Goal: Information Seeking & Learning: Find specific fact

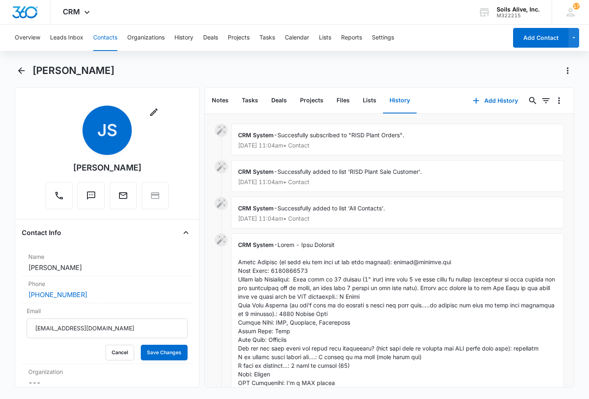
scroll to position [105, 0]
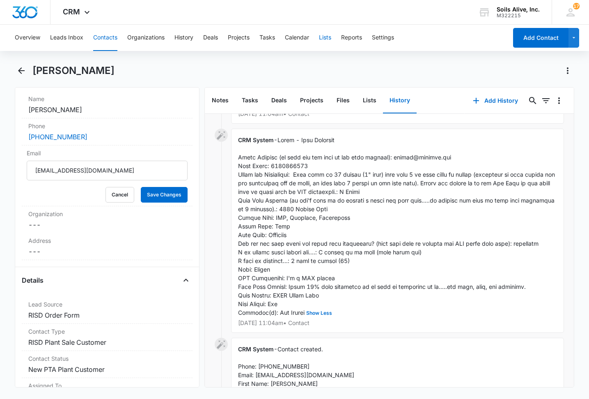
click at [331, 37] on button "Lists" at bounding box center [325, 38] width 12 height 26
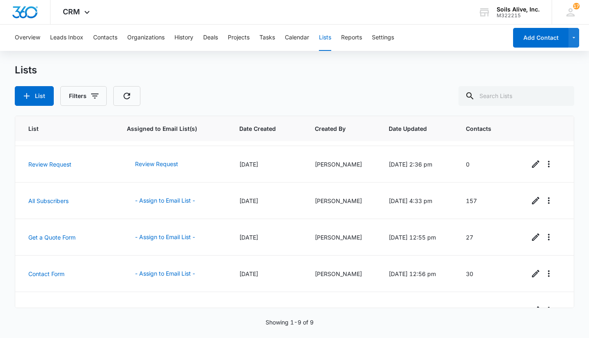
scroll to position [162, 0]
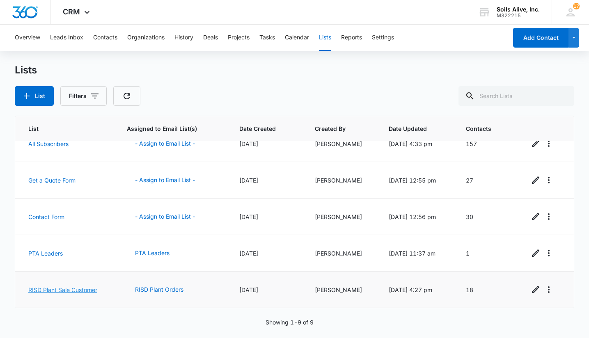
click at [51, 291] on link "RISD Plant Sale Customer" at bounding box center [62, 290] width 69 height 7
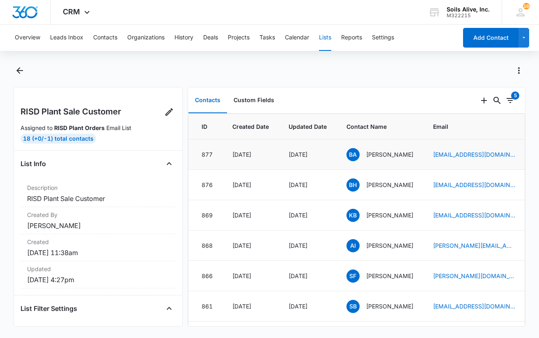
click at [390, 155] on p "Belinda Alexander" at bounding box center [389, 154] width 47 height 9
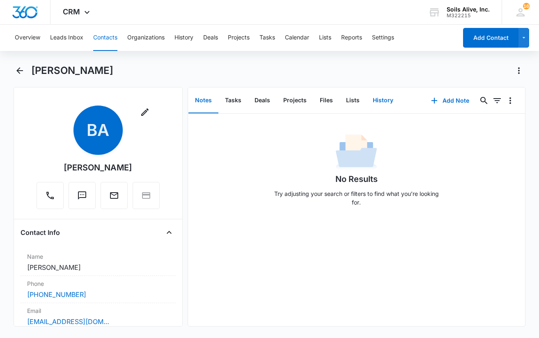
click at [387, 99] on button "History" at bounding box center [383, 100] width 34 height 25
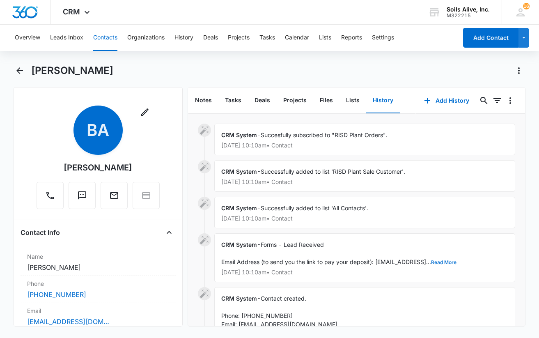
click at [456, 263] on button "Read More" at bounding box center [443, 262] width 25 height 5
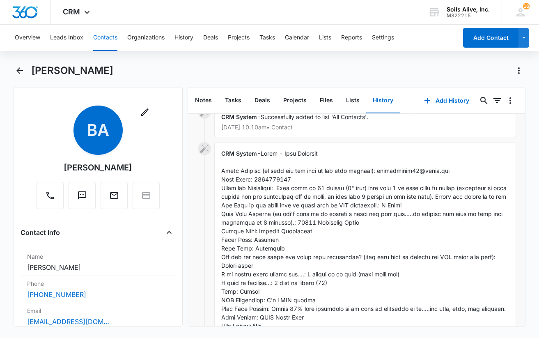
scroll to position [93, 0]
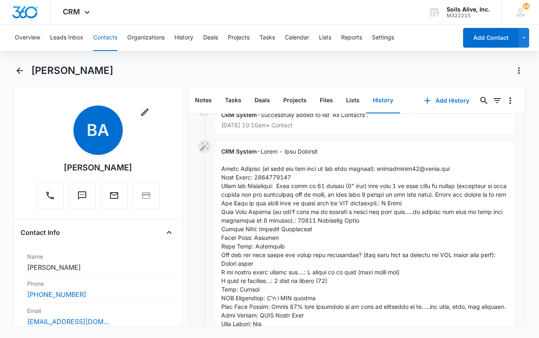
click at [410, 213] on span "Show Less" at bounding box center [364, 242] width 287 height 188
click at [15, 71] on icon "Back" at bounding box center [20, 71] width 10 height 10
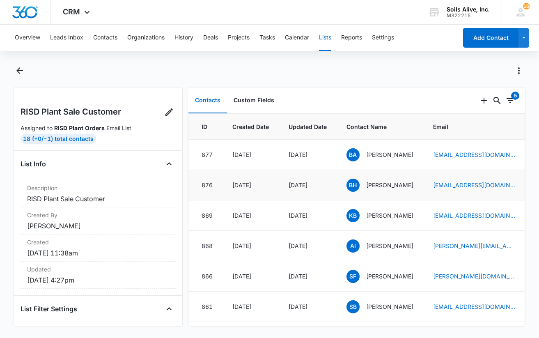
click at [386, 184] on p "Brandi Hentges" at bounding box center [389, 185] width 47 height 9
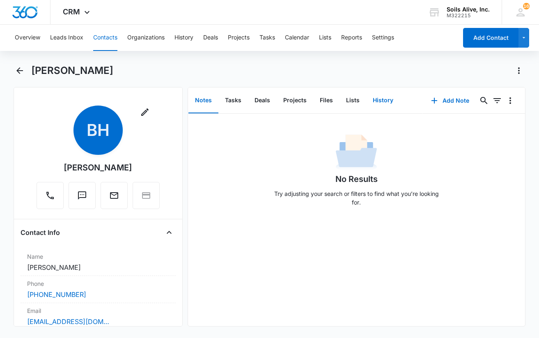
click at [379, 101] on button "History" at bounding box center [383, 100] width 34 height 25
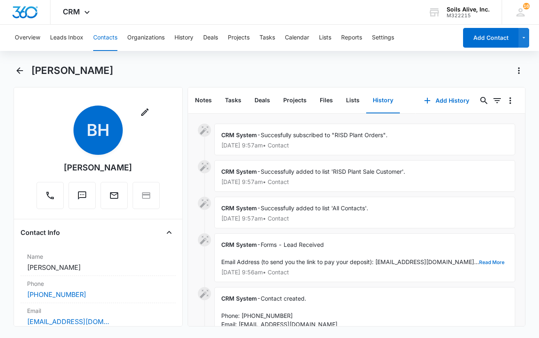
click at [479, 262] on button "Read More" at bounding box center [491, 262] width 25 height 5
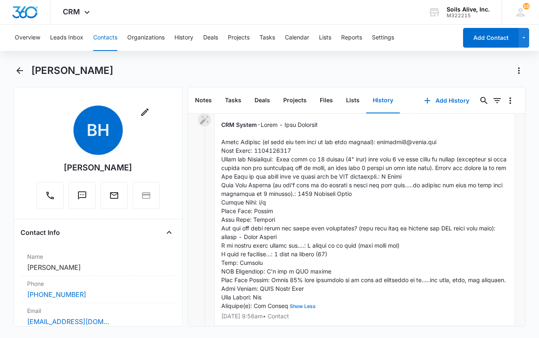
scroll to position [149, 0]
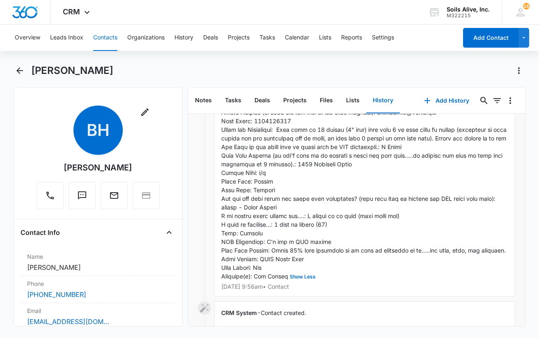
click at [436, 202] on div "CRM System - Show Less Oct 10, 2025 at 9:56am • Contact" at bounding box center [364, 190] width 301 height 213
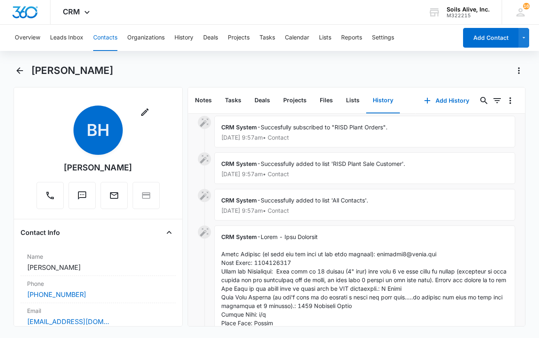
scroll to position [5, 0]
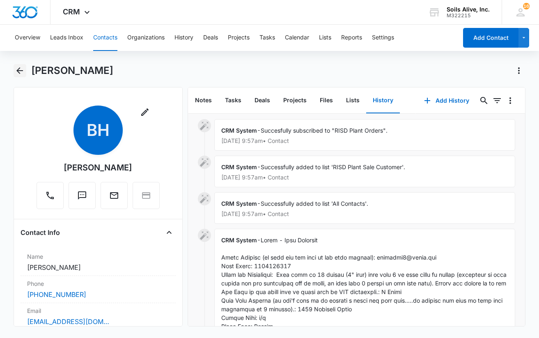
click at [19, 69] on icon "Back" at bounding box center [19, 70] width 7 height 7
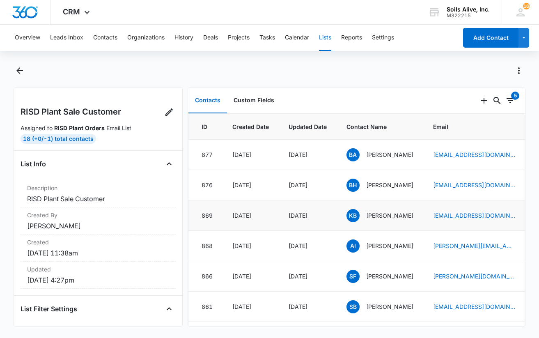
click at [392, 212] on p "Karen Burnell" at bounding box center [389, 215] width 47 height 9
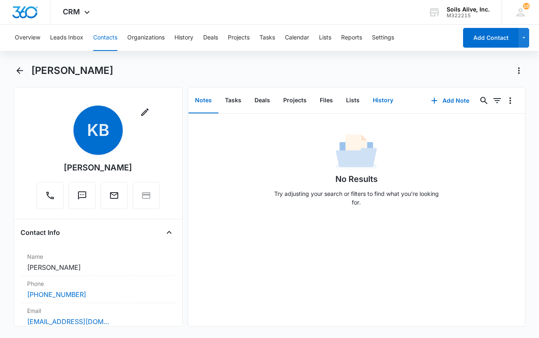
click at [386, 101] on button "History" at bounding box center [383, 100] width 34 height 25
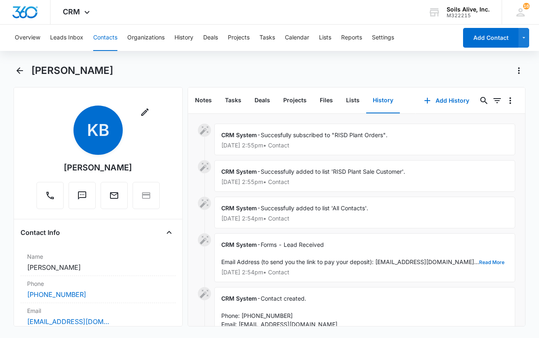
click at [479, 261] on button "Read More" at bounding box center [491, 262] width 25 height 5
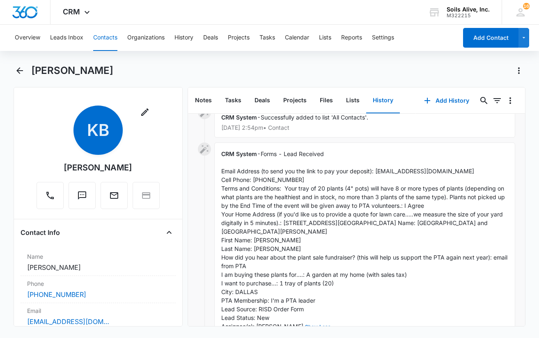
scroll to position [96, 0]
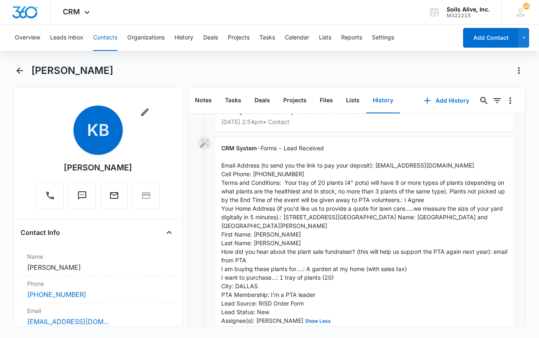
click at [414, 202] on span "Forms - Lead Received Email Address (to send you the link to pay your deposit):…" at bounding box center [365, 233] width 288 height 179
click at [21, 70] on icon "Back" at bounding box center [20, 71] width 10 height 10
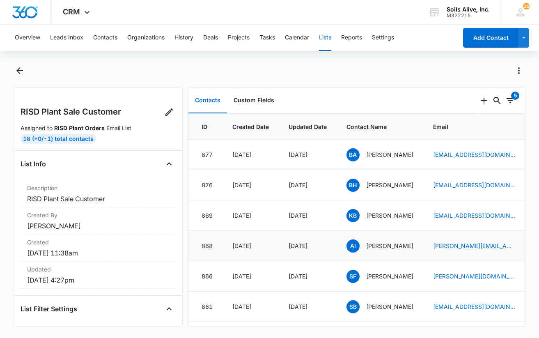
click at [376, 246] on p "Aaron Imrie" at bounding box center [389, 245] width 47 height 9
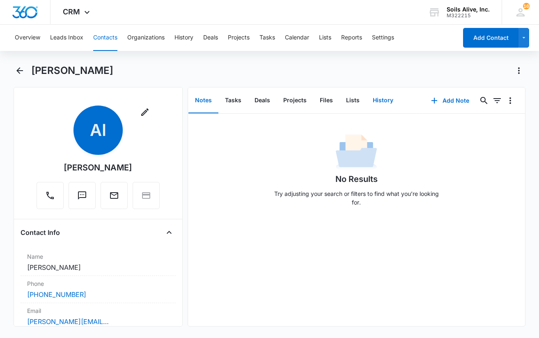
click at [380, 102] on button "History" at bounding box center [383, 100] width 34 height 25
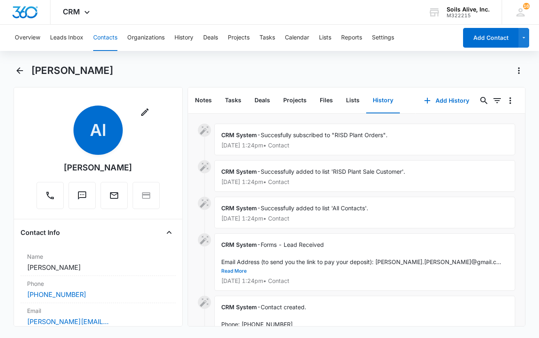
click at [247, 268] on button "Read More" at bounding box center [233, 270] width 25 height 5
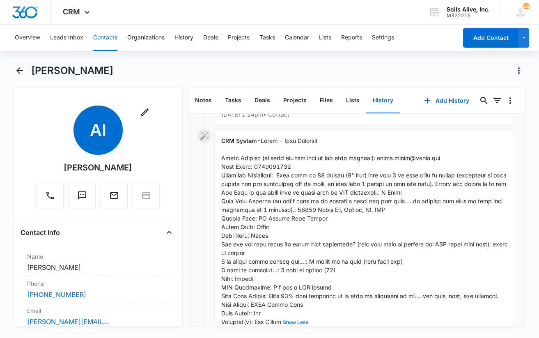
scroll to position [109, 0]
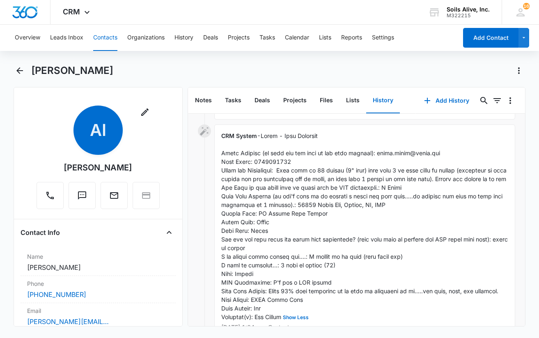
click at [420, 177] on span "Show Less" at bounding box center [365, 226] width 288 height 188
click at [406, 176] on span "Show Less" at bounding box center [365, 226] width 288 height 188
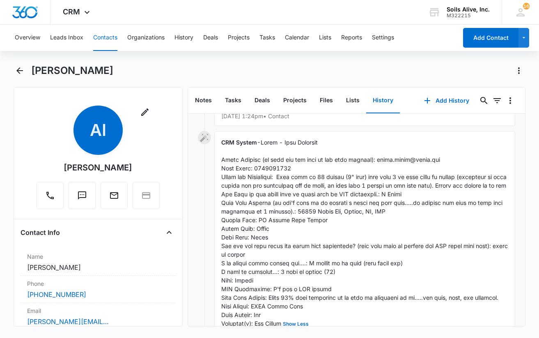
scroll to position [103, 0]
click at [455, 206] on div "CRM System - Show Less Oct 7, 2025 at 1:24pm • Contact" at bounding box center [364, 236] width 301 height 213
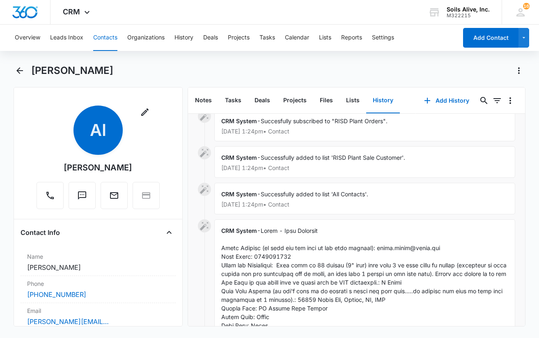
scroll to position [0, 0]
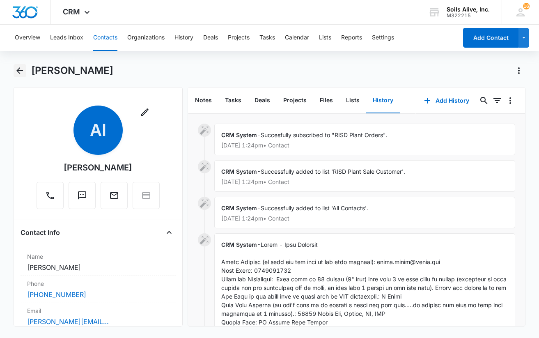
click at [19, 71] on icon "Back" at bounding box center [20, 71] width 10 height 10
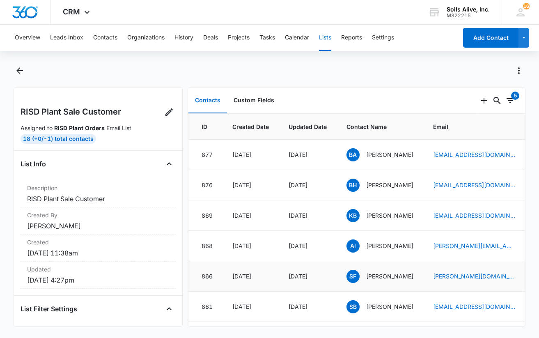
click at [378, 277] on p "Suzy Fox" at bounding box center [389, 276] width 47 height 9
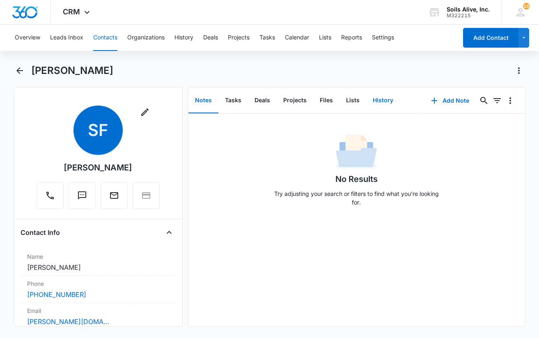
click at [382, 98] on button "History" at bounding box center [383, 100] width 34 height 25
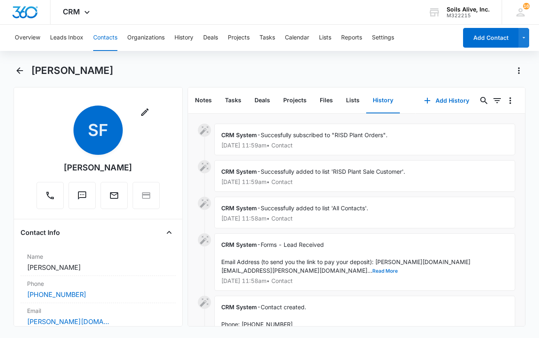
click at [398, 268] on button "Read More" at bounding box center [384, 270] width 25 height 5
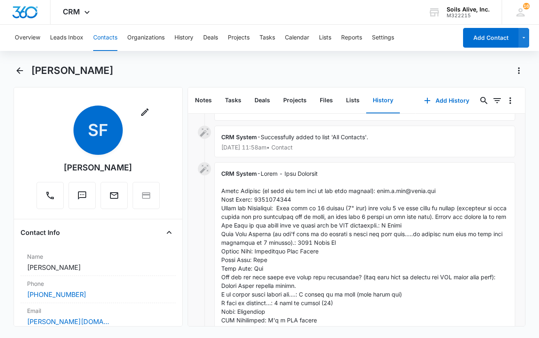
scroll to position [80, 0]
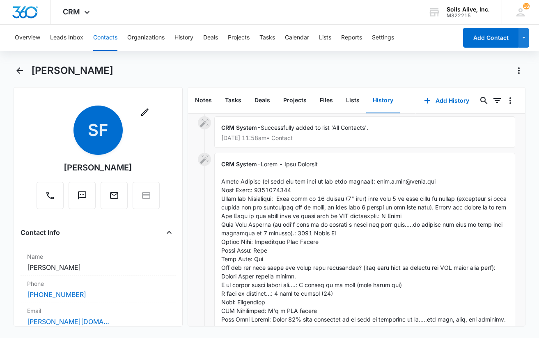
click at [470, 228] on div "CRM System - Show Less Oct 6, 2025 at 11:58am • Contact" at bounding box center [364, 259] width 301 height 213
click at [405, 227] on span "Show Less" at bounding box center [364, 254] width 287 height 188
click at [447, 202] on div "CRM System - Show Less Oct 6, 2025 at 11:58am • Contact" at bounding box center [364, 259] width 301 height 213
click at [22, 71] on icon "Back" at bounding box center [19, 70] width 7 height 7
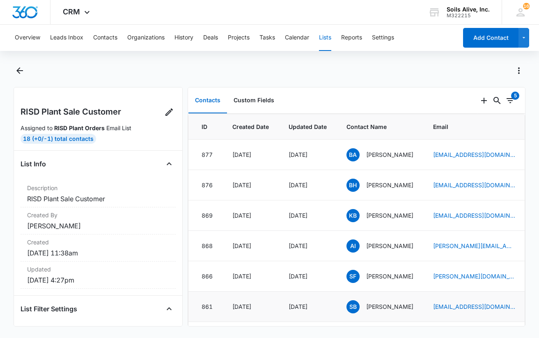
click at [386, 307] on p "Susan Bowen" at bounding box center [389, 306] width 47 height 9
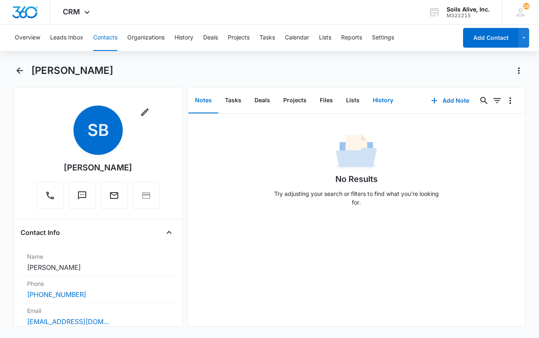
click at [384, 99] on button "History" at bounding box center [383, 100] width 34 height 25
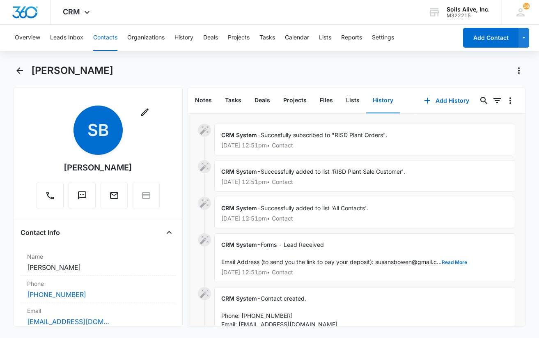
click at [453, 266] on div "CRM System - Forms - Lead Received Email Address (to send you the link to pay y…" at bounding box center [364, 257] width 301 height 49
click at [462, 261] on button "Read More" at bounding box center [454, 262] width 25 height 5
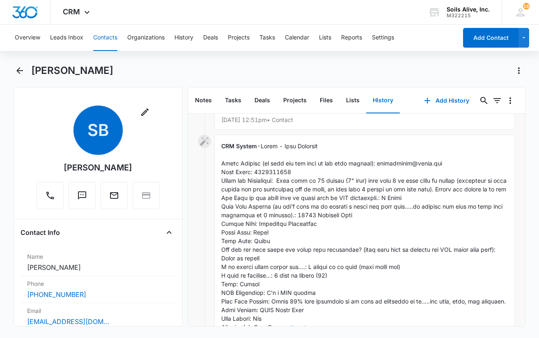
scroll to position [103, 0]
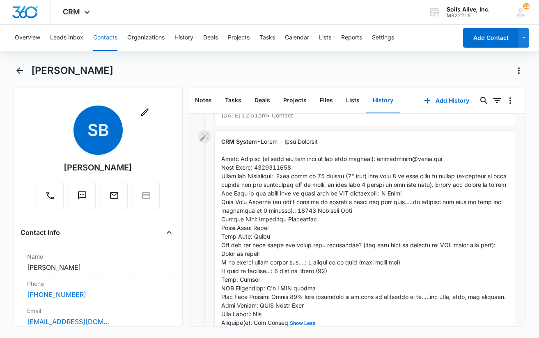
click at [391, 183] on span "Show Less" at bounding box center [364, 232] width 287 height 188
click at [21, 70] on icon "Back" at bounding box center [20, 71] width 10 height 10
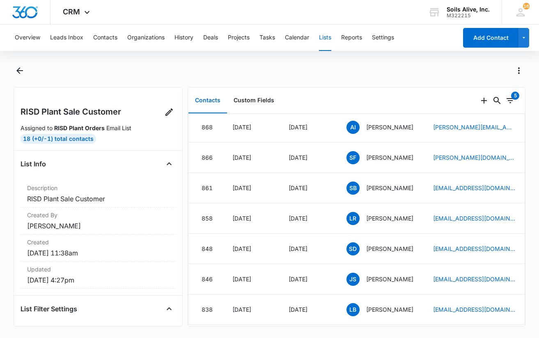
scroll to position [156, 0]
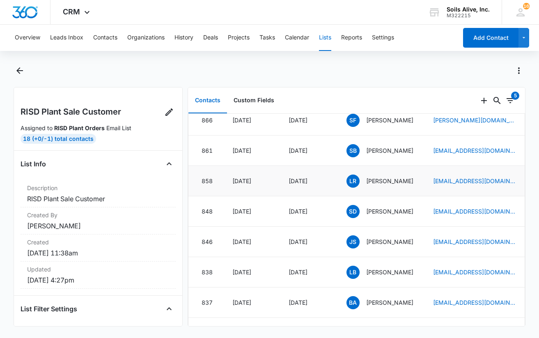
click at [377, 182] on p "Laura Rule" at bounding box center [389, 181] width 47 height 9
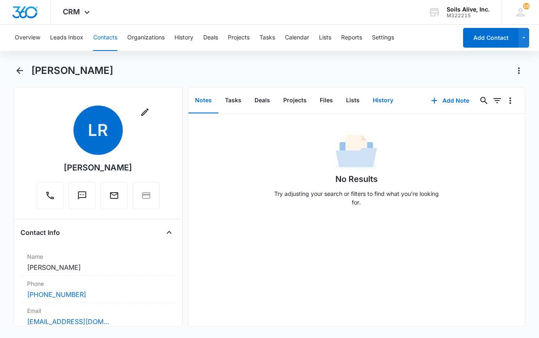
click at [383, 101] on button "History" at bounding box center [383, 100] width 34 height 25
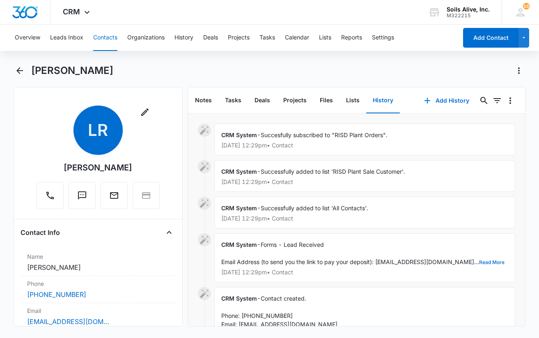
click at [479, 261] on button "Read More" at bounding box center [491, 262] width 25 height 5
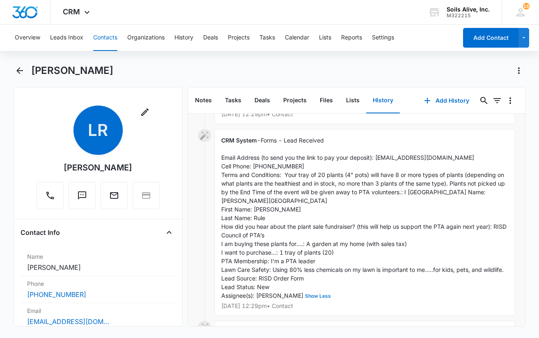
scroll to position [110, 0]
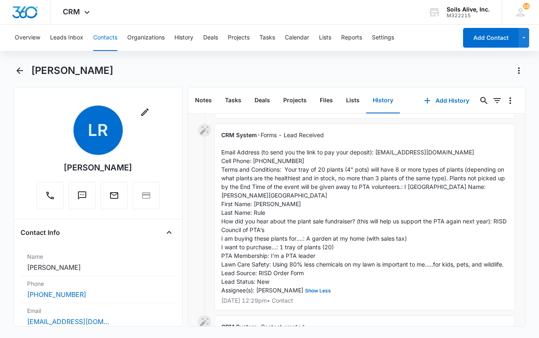
click at [440, 216] on div "CRM System - Forms - Lead Received Email Address (to send you the link to pay y…" at bounding box center [364, 217] width 301 height 187
click at [413, 180] on span "Forms - Lead Received Email Address (to send you the link to pay your deposit):…" at bounding box center [364, 212] width 287 height 162
click at [22, 71] on icon "Back" at bounding box center [19, 70] width 7 height 7
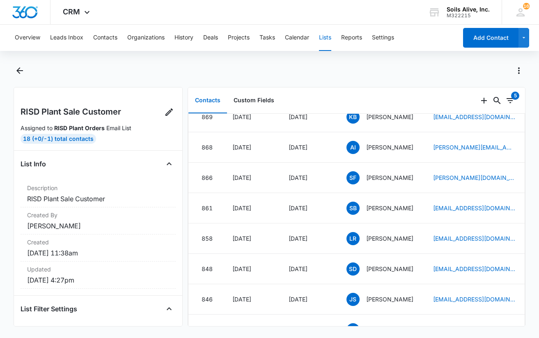
scroll to position [109, 0]
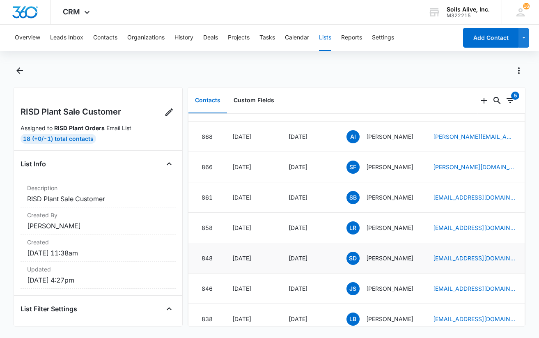
click at [381, 260] on p "Sarah Dudley" at bounding box center [389, 258] width 47 height 9
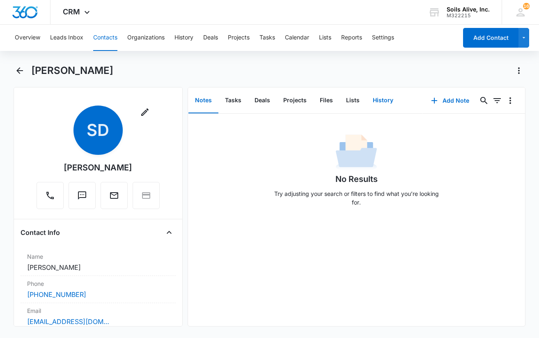
click at [385, 98] on button "History" at bounding box center [383, 100] width 34 height 25
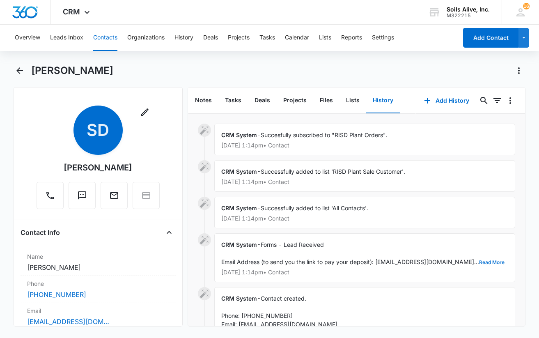
click at [479, 264] on button "Read More" at bounding box center [491, 262] width 25 height 5
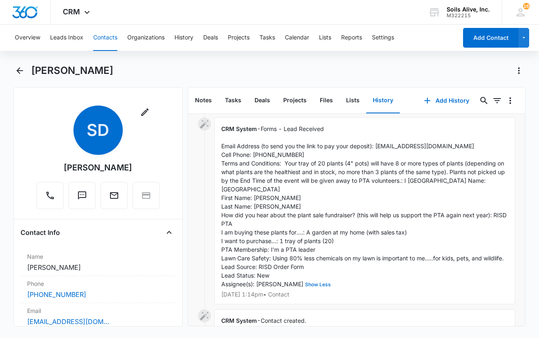
scroll to position [128, 0]
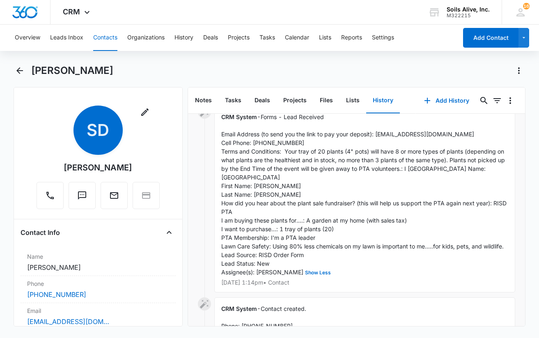
click at [430, 206] on span "Forms - Lead Received Email Address (to send you the link to pay your deposit):…" at bounding box center [364, 194] width 287 height 162
click at [449, 181] on div "CRM System - Forms - Lead Received Email Address (to send you the link to pay y…" at bounding box center [364, 198] width 301 height 187
click at [18, 71] on icon "Back" at bounding box center [19, 70] width 7 height 7
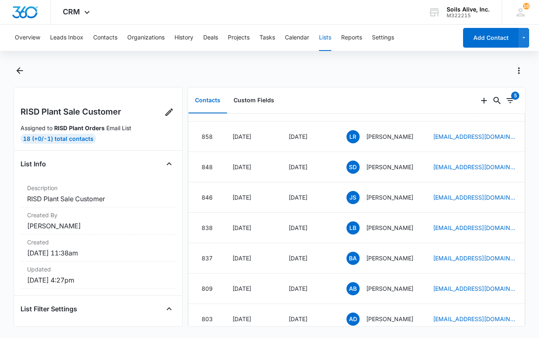
scroll to position [205, 0]
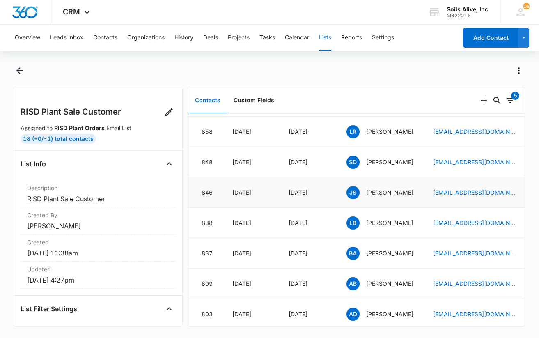
click at [393, 193] on p "[PERSON_NAME]" at bounding box center [389, 192] width 47 height 9
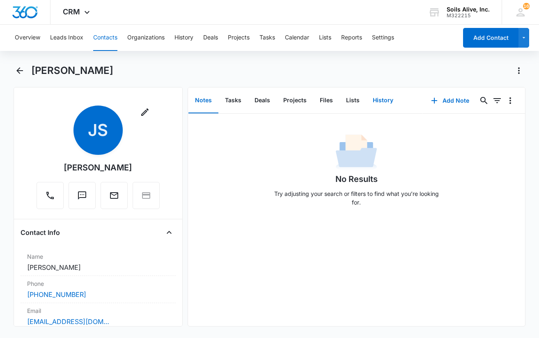
click at [384, 101] on button "History" at bounding box center [383, 100] width 34 height 25
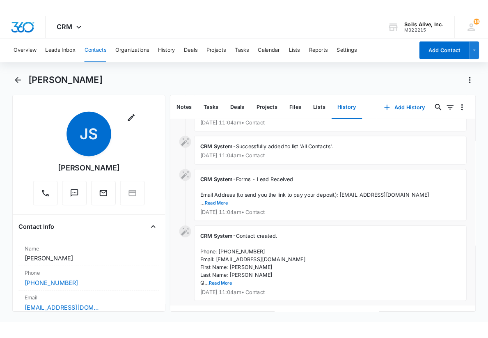
scroll to position [71, 0]
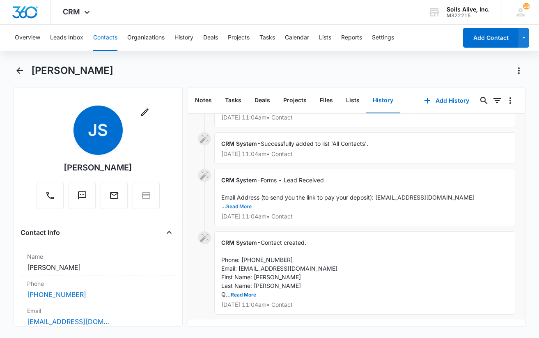
click at [239, 204] on button "Read More" at bounding box center [238, 206] width 25 height 5
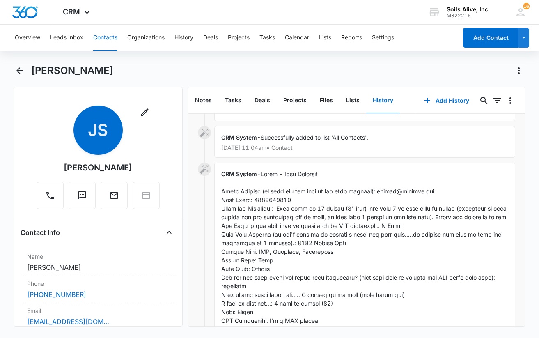
click at [426, 225] on span "Show Less" at bounding box center [364, 268] width 287 height 197
click at [385, 223] on span "Show Less" at bounding box center [364, 268] width 287 height 197
click at [21, 71] on icon "Back" at bounding box center [19, 70] width 7 height 7
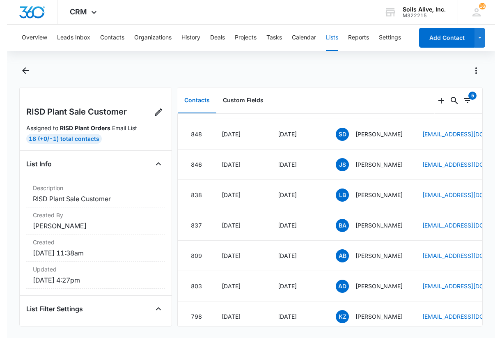
scroll to position [238, 0]
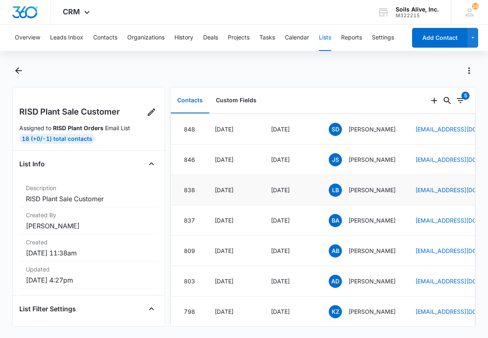
click at [369, 190] on p "Lindsey Bartula" at bounding box center [371, 190] width 47 height 9
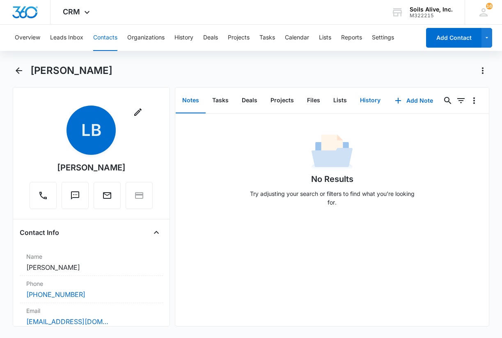
click at [369, 98] on button "History" at bounding box center [370, 100] width 34 height 25
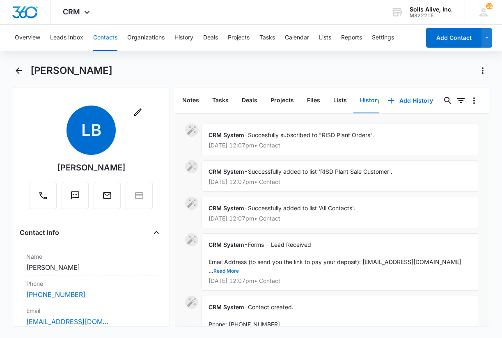
click at [226, 271] on button "Read More" at bounding box center [225, 270] width 25 height 5
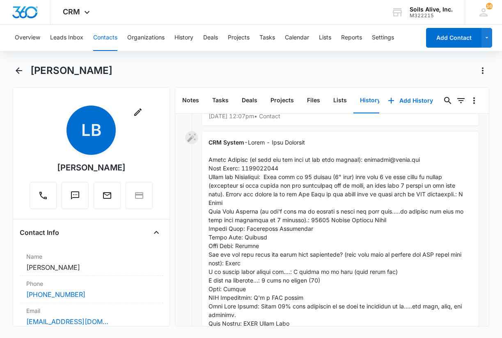
scroll to position [105, 0]
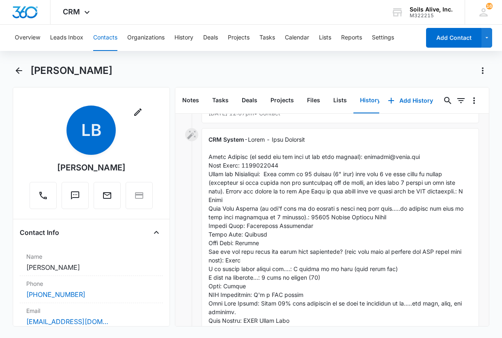
click at [371, 195] on div "CRM System - Show Less Sep 27, 2025 at 12:07pm • Contact" at bounding box center [341, 243] width 278 height 230
click at [397, 213] on div "CRM System - Show Less Sep 27, 2025 at 12:07pm • Contact" at bounding box center [341, 243] width 278 height 230
drag, startPoint x: 310, startPoint y: 226, endPoint x: 248, endPoint y: 225, distance: 62.0
click at [248, 225] on div "CRM System - Show Less Sep 27, 2025 at 12:07pm • Contact" at bounding box center [341, 243] width 278 height 230
copy span "Brentfield Elementary"
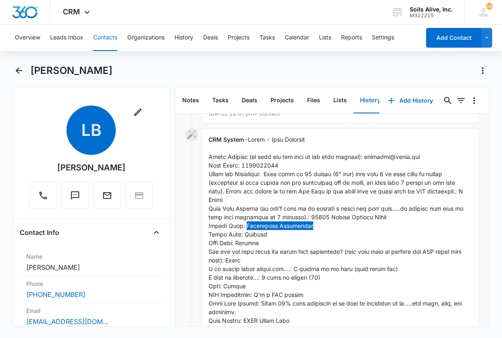
click at [388, 219] on div "CRM System - Show Less Sep 27, 2025 at 12:07pm • Contact" at bounding box center [341, 243] width 278 height 230
click at [18, 72] on icon "Back" at bounding box center [19, 71] width 10 height 10
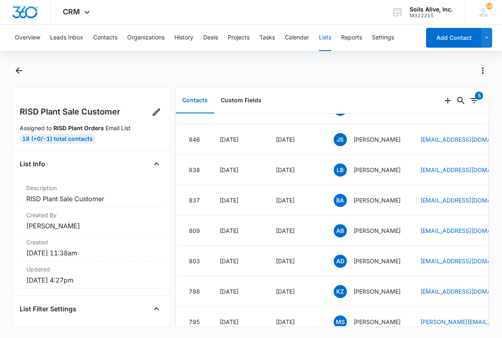
scroll to position [263, 0]
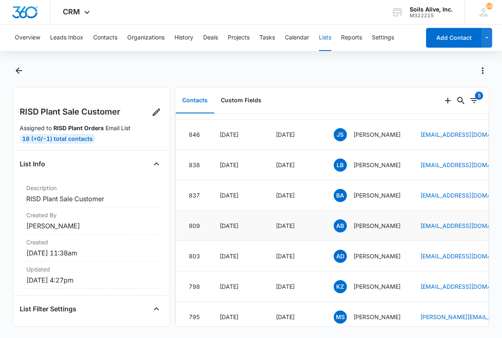
click at [370, 227] on p "Aynsley Boksiner" at bounding box center [376, 225] width 47 height 9
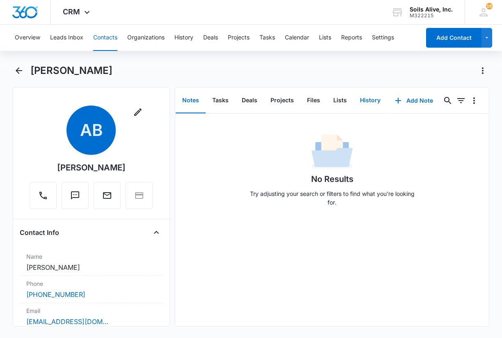
click at [368, 96] on button "History" at bounding box center [370, 100] width 34 height 25
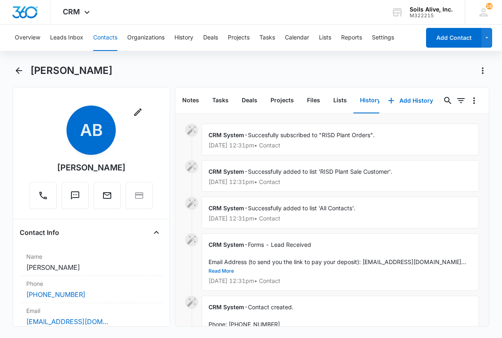
click at [234, 268] on button "Read More" at bounding box center [221, 270] width 25 height 5
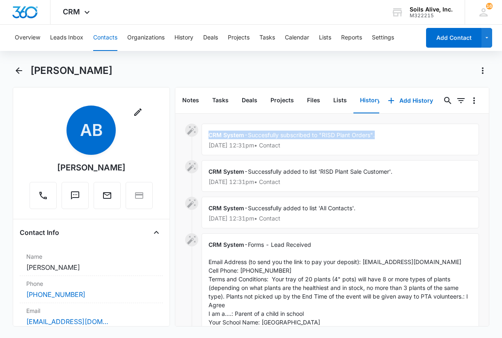
drag, startPoint x: 489, startPoint y: 105, endPoint x: 489, endPoint y: 116, distance: 10.3
click at [489, 116] on div "Notes Tasks Deals Projects Files Lists History Add History 0 0 CRM System - Suc…" at bounding box center [332, 206] width 315 height 239
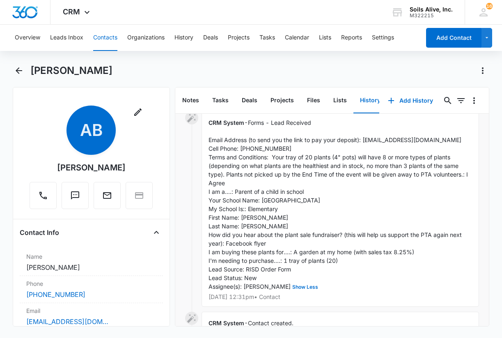
scroll to position [123, 0]
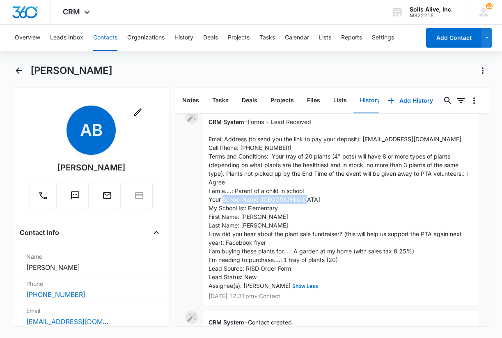
drag, startPoint x: 341, startPoint y: 199, endPoint x: 260, endPoint y: 201, distance: 80.9
click at [260, 201] on div "CRM System - Forms - Lead Received Email Address (to send you the link to pay y…" at bounding box center [341, 207] width 278 height 195
copy span "Northwood Hills Elementary"
click at [395, 199] on div "CRM System - Forms - Lead Received Email Address (to send you the link to pay y…" at bounding box center [341, 207] width 278 height 195
click at [15, 70] on icon "Back" at bounding box center [19, 71] width 10 height 10
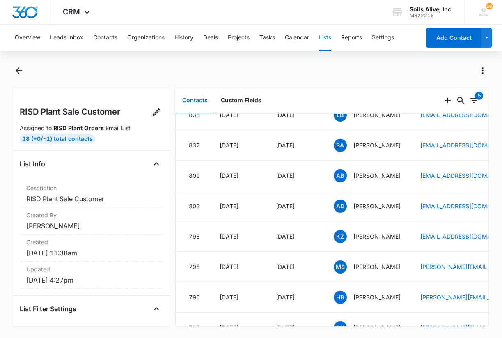
scroll to position [316, 0]
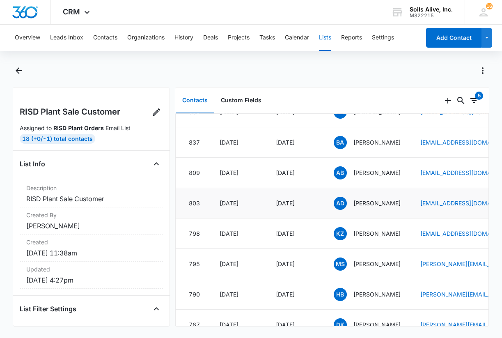
click at [381, 204] on p "Anthea Danby" at bounding box center [376, 203] width 47 height 9
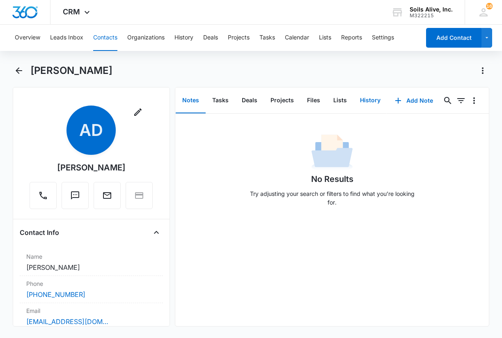
click at [363, 99] on button "History" at bounding box center [370, 100] width 34 height 25
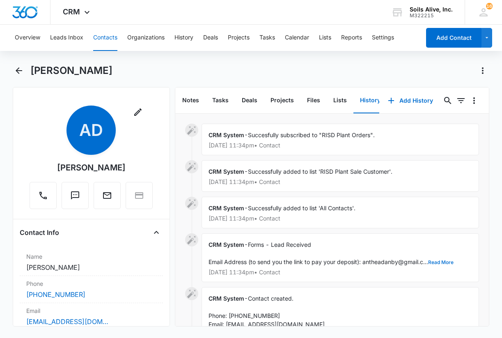
click at [439, 263] on button "Read More" at bounding box center [440, 262] width 25 height 5
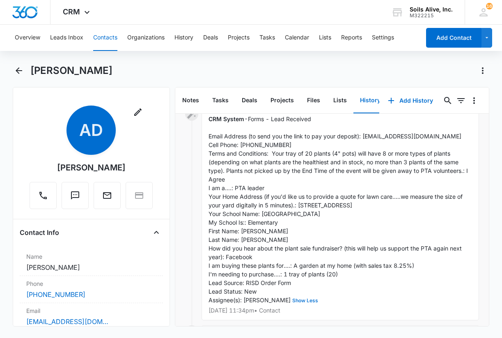
scroll to position [128, 0]
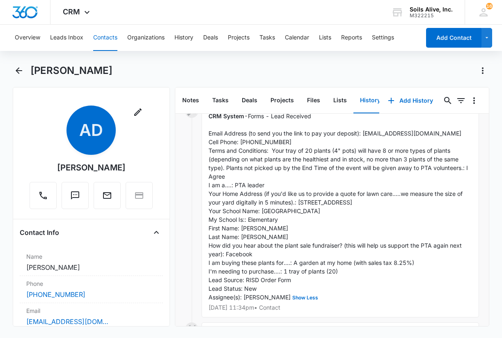
click at [382, 210] on div "CRM System - Forms - Lead Received Email Address (to send you the link to pay y…" at bounding box center [341, 211] width 278 height 213
click at [399, 176] on div "CRM System - Forms - Lead Received Email Address (to send you the link to pay y…" at bounding box center [341, 211] width 278 height 213
click at [16, 71] on icon "Back" at bounding box center [19, 71] width 10 height 10
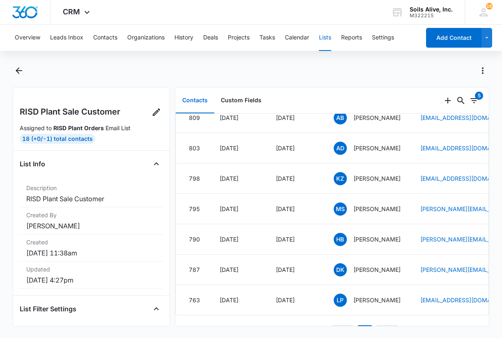
scroll to position [367, 0]
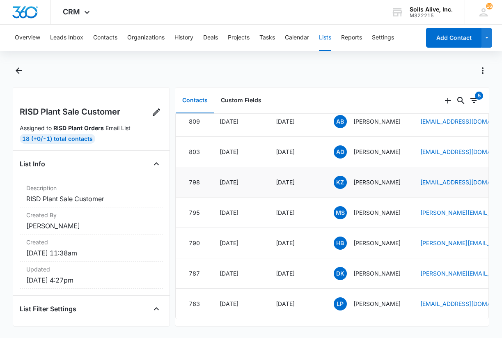
click at [369, 181] on p "Katherine Zimmermann" at bounding box center [376, 182] width 47 height 9
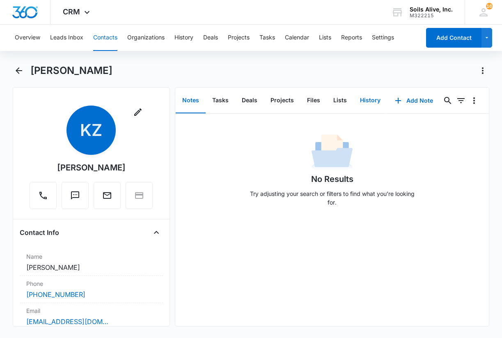
click at [371, 100] on button "History" at bounding box center [370, 100] width 34 height 25
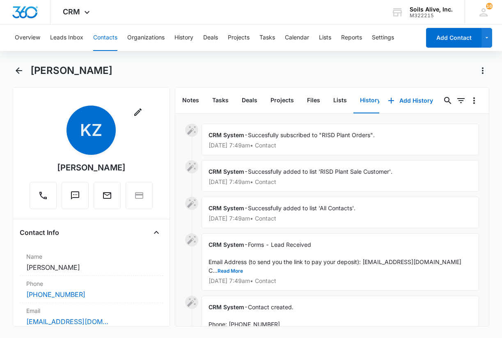
scroll to position [40, 0]
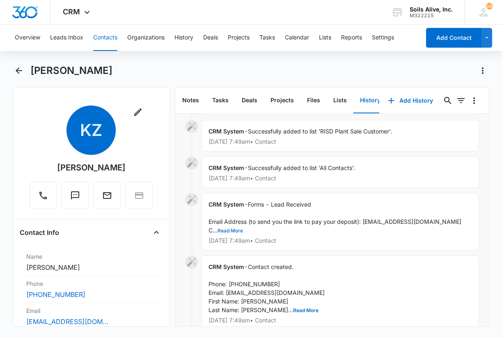
click at [234, 232] on button "Read More" at bounding box center [230, 230] width 25 height 5
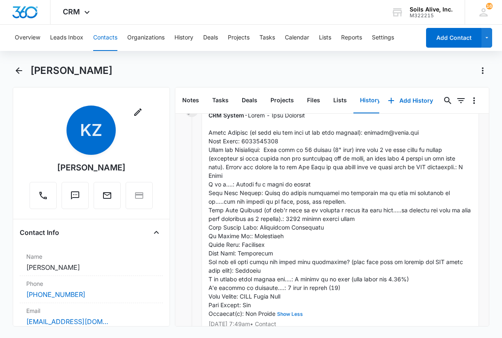
scroll to position [140, 0]
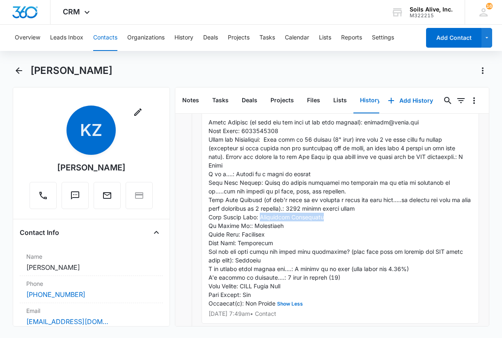
drag, startPoint x: 323, startPoint y: 217, endPoint x: 261, endPoint y: 218, distance: 61.6
click at [261, 218] on div "CRM System - Show Less Sep 16, 2025 at 7:49am • Contact" at bounding box center [341, 209] width 278 height 230
copy span "Brentfield Elementary"
click at [360, 227] on div "CRM System - Show Less Sep 16, 2025 at 7:49am • Contact" at bounding box center [341, 209] width 278 height 230
click at [18, 71] on icon "Back" at bounding box center [19, 70] width 7 height 7
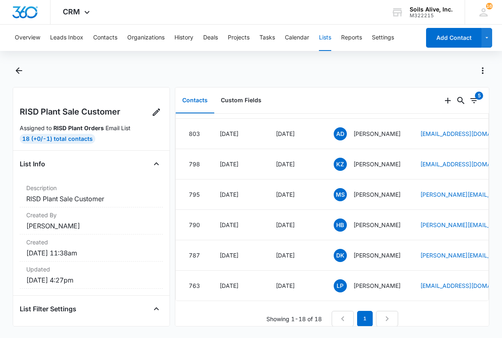
scroll to position [390, 0]
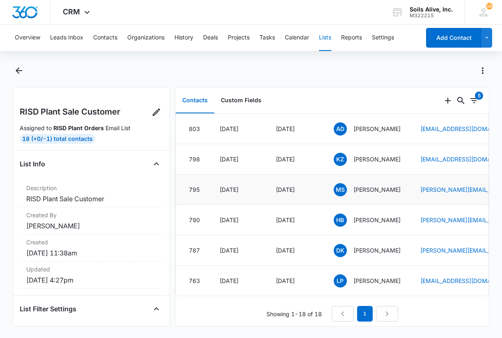
click at [394, 191] on p "Matthew Sutherland" at bounding box center [376, 189] width 47 height 9
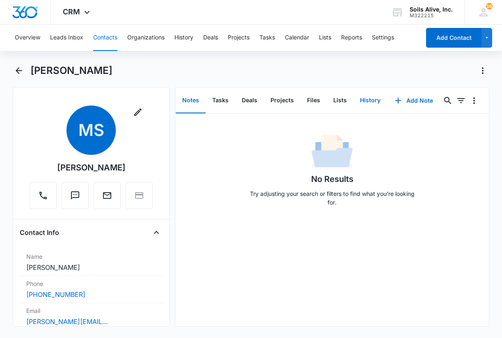
click at [369, 101] on button "History" at bounding box center [370, 100] width 34 height 25
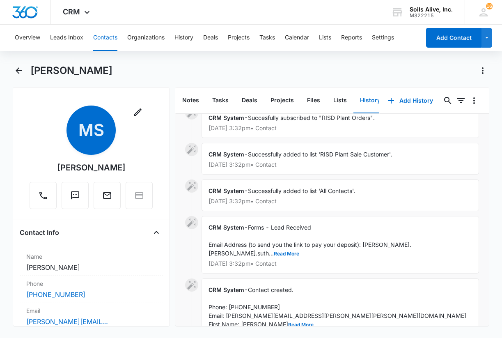
scroll to position [28, 0]
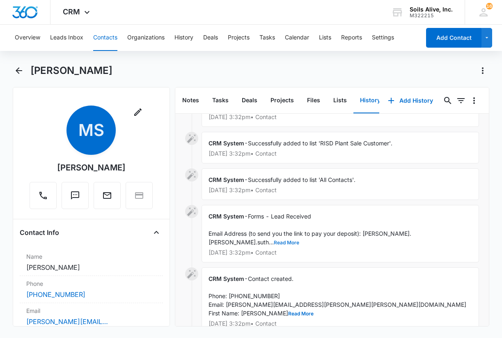
click at [299, 240] on button "Read More" at bounding box center [286, 242] width 25 height 5
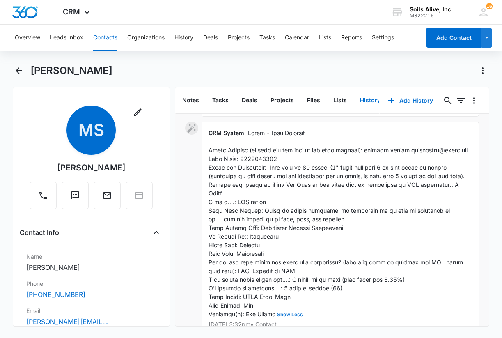
scroll to position [119, 0]
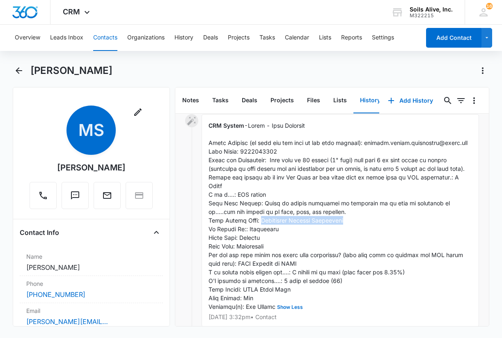
drag, startPoint x: 349, startPoint y: 227, endPoint x: 261, endPoint y: 230, distance: 87.9
click at [261, 230] on div "CRM System - Show Less Sep 15, 2025 at 3:32pm • Contact" at bounding box center [341, 220] width 278 height 213
copy span "Richardson Heights Elementary"
click at [361, 191] on div "CRM System - Show Less Sep 15, 2025 at 3:32pm • Contact" at bounding box center [341, 220] width 278 height 213
click at [20, 71] on icon "Back" at bounding box center [19, 70] width 7 height 7
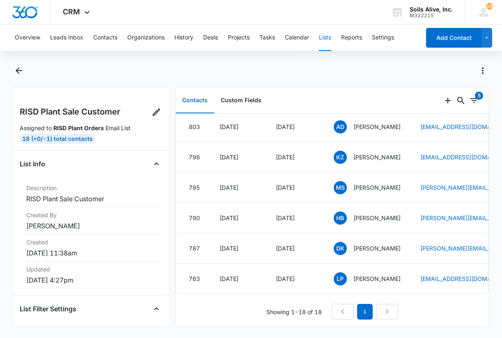
scroll to position [405, 0]
click at [381, 213] on p "Hanna Baucom" at bounding box center [376, 217] width 47 height 9
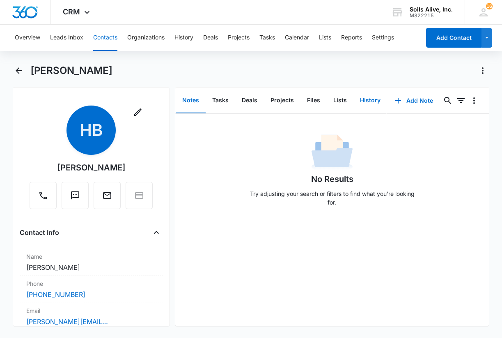
click at [372, 96] on button "History" at bounding box center [370, 100] width 34 height 25
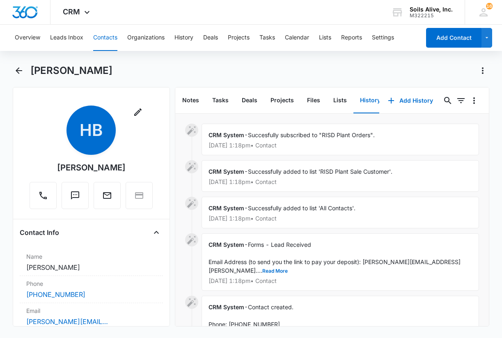
scroll to position [53, 0]
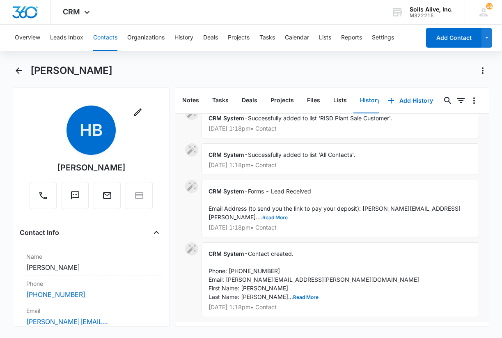
click at [288, 215] on button "Read More" at bounding box center [274, 217] width 25 height 5
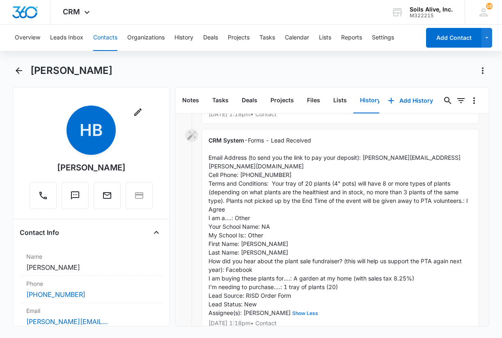
scroll to position [110, 0]
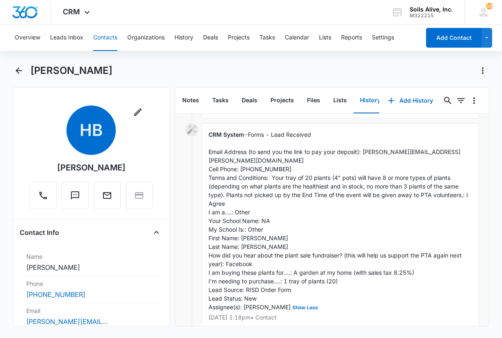
click at [328, 183] on span "Forms - Lead Received Email Address (to send you the link to pay your deposit):…" at bounding box center [339, 220] width 261 height 179
click at [19, 69] on icon "Back" at bounding box center [19, 71] width 10 height 10
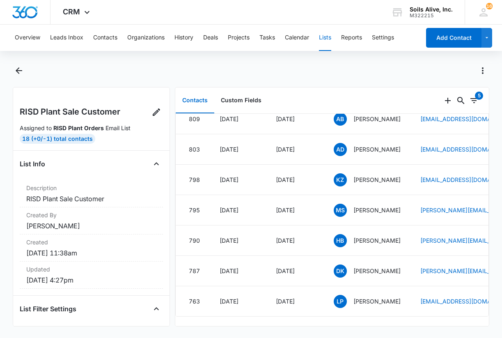
scroll to position [405, 0]
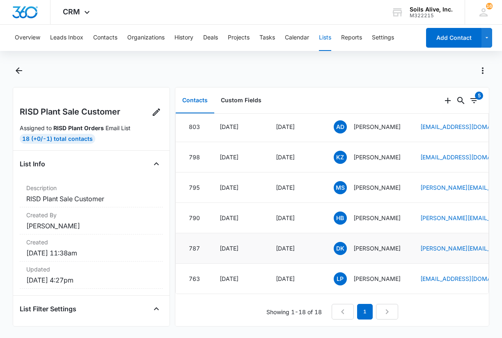
click at [372, 244] on p "Dusti Krchnak" at bounding box center [376, 248] width 47 height 9
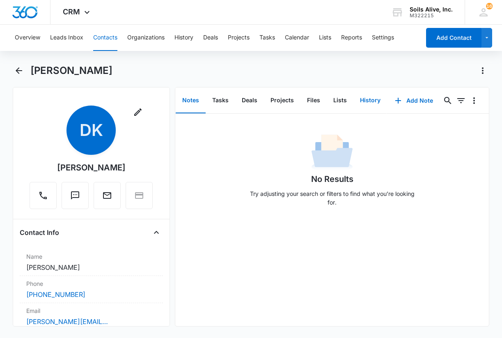
click at [369, 97] on button "History" at bounding box center [370, 100] width 34 height 25
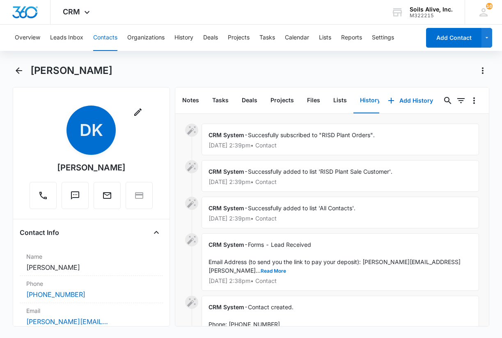
scroll to position [41, 0]
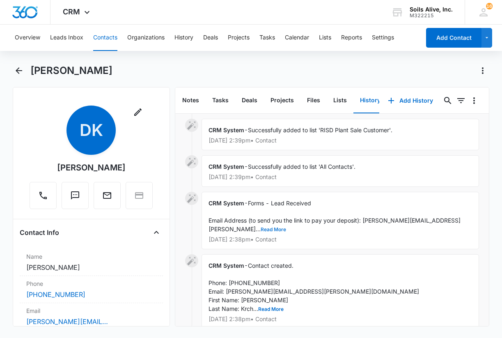
click at [286, 227] on button "Read More" at bounding box center [273, 229] width 25 height 5
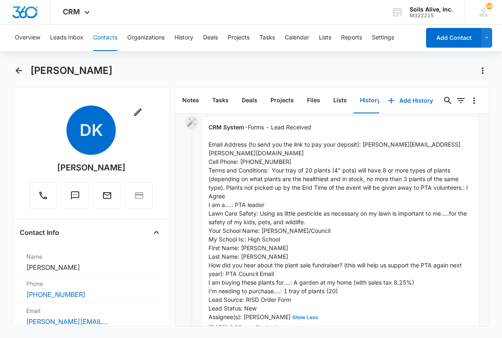
scroll to position [119, 0]
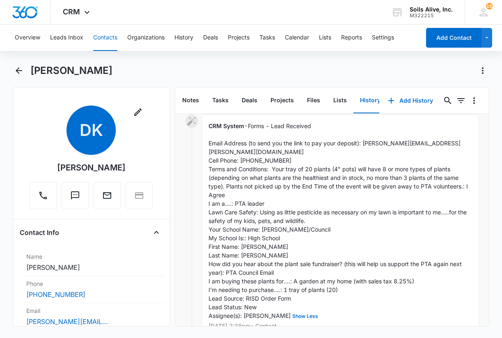
click at [334, 208] on div "CRM System - Forms - Lead Received Email Address (to send you the link to pay y…" at bounding box center [341, 225] width 278 height 221
click at [18, 69] on icon "Back" at bounding box center [19, 70] width 7 height 7
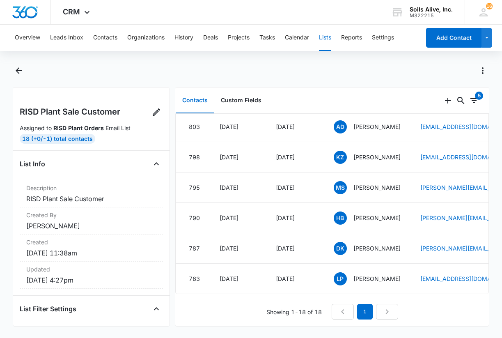
scroll to position [405, 0]
click at [386, 274] on p "Laura Parnell" at bounding box center [376, 278] width 47 height 9
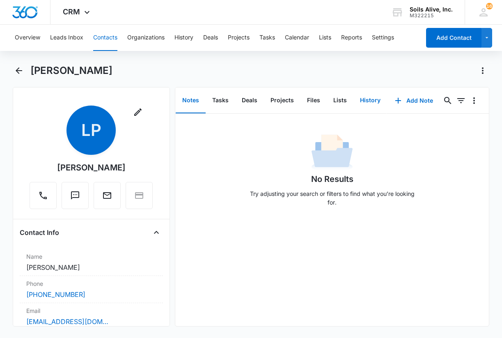
click at [369, 97] on button "History" at bounding box center [370, 100] width 34 height 25
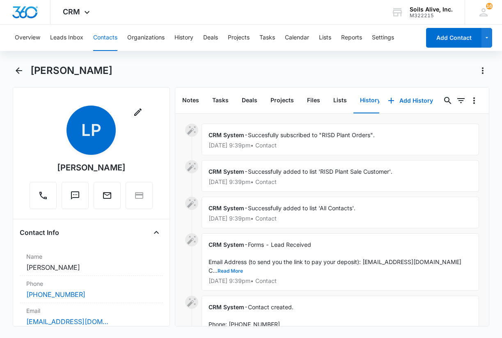
click at [232, 270] on button "Read More" at bounding box center [230, 270] width 25 height 5
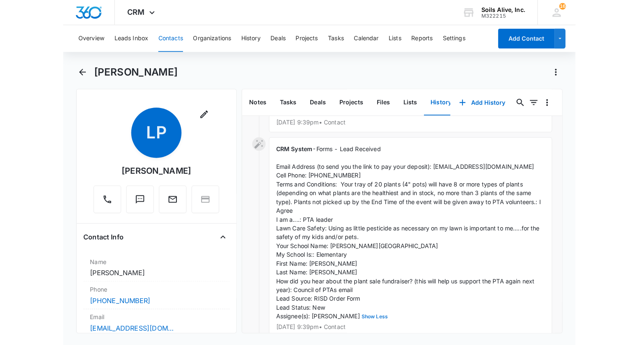
scroll to position [120, 0]
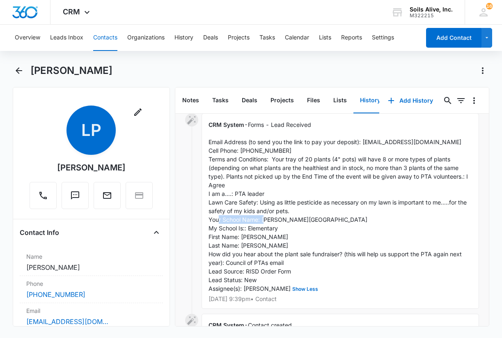
drag, startPoint x: 319, startPoint y: 218, endPoint x: 261, endPoint y: 221, distance: 58.0
click at [261, 221] on div "CRM System - Forms - Lead Received Email Address (to send you the link to pay y…" at bounding box center [341, 210] width 278 height 195
copy span "Bowie Elementary"
click at [357, 199] on span "Forms - Lead Received Email Address (to send you the link to pay your deposit):…" at bounding box center [339, 206] width 261 height 171
